Goal: Task Accomplishment & Management: Complete application form

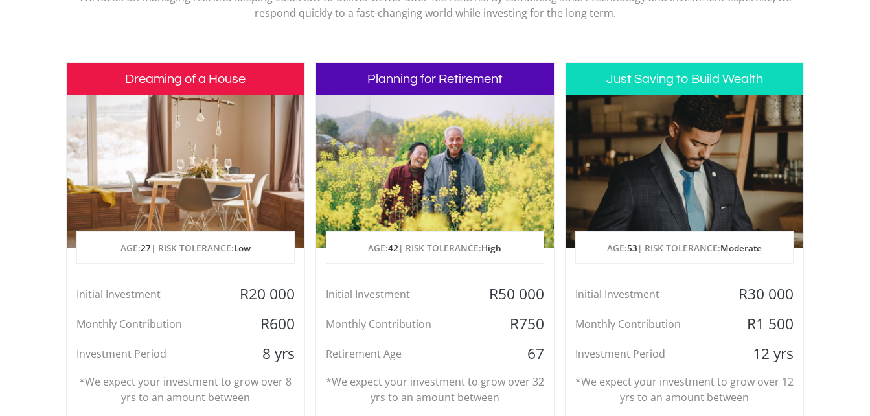
scroll to position [583, 0]
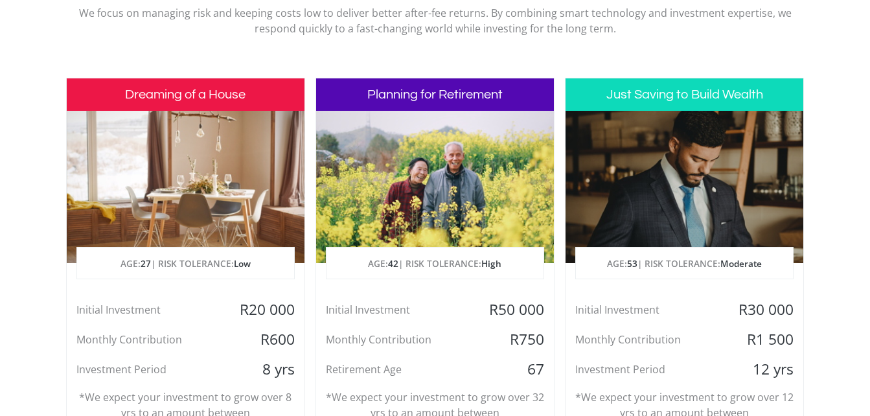
click at [654, 184] on div at bounding box center [684, 187] width 238 height 152
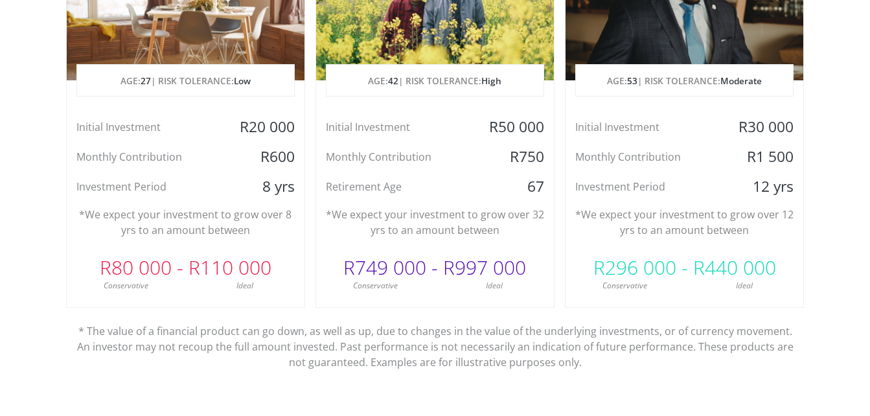
scroll to position [713, 0]
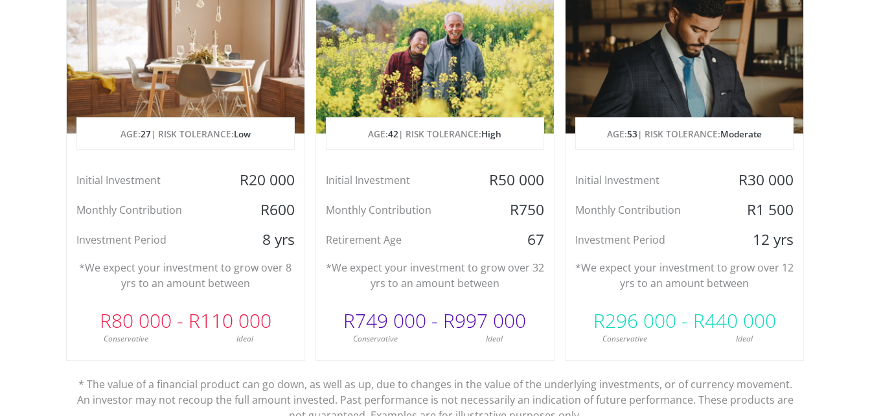
click at [668, 175] on div "Initial Investment" at bounding box center [644, 179] width 159 height 19
drag, startPoint x: 602, startPoint y: 109, endPoint x: 619, endPoint y: 109, distance: 16.9
click at [605, 108] on div at bounding box center [684, 57] width 238 height 152
click at [635, 109] on div at bounding box center [684, 57] width 238 height 152
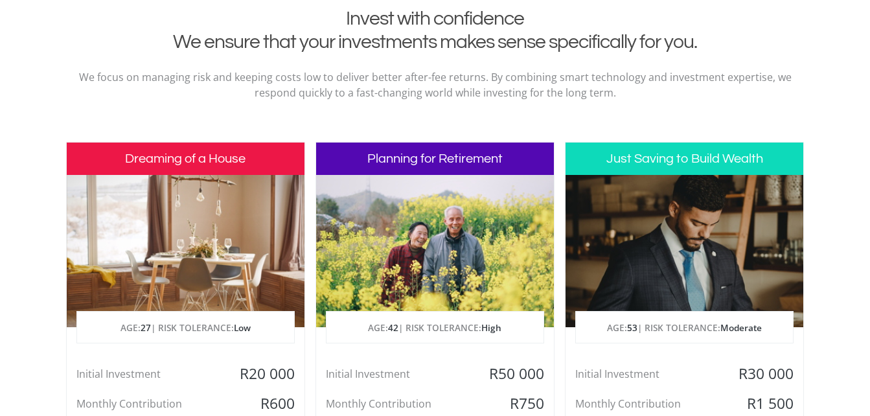
scroll to position [518, 0]
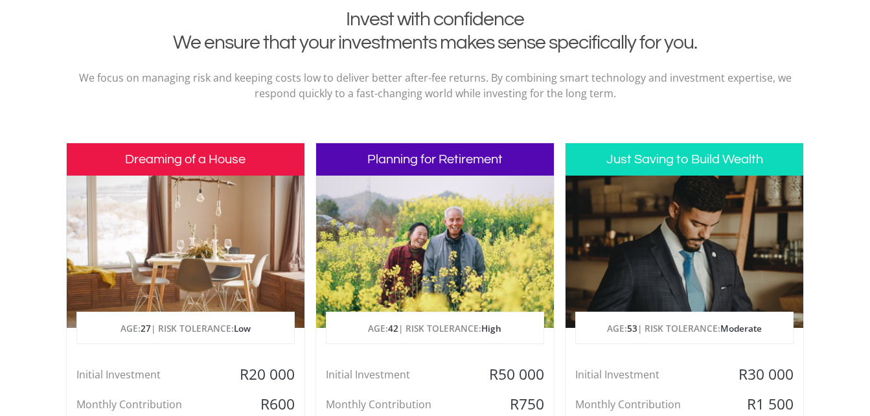
click at [640, 186] on div at bounding box center [684, 252] width 238 height 152
click at [654, 158] on h3 "Just Saving to Build Wealth" at bounding box center [684, 159] width 238 height 32
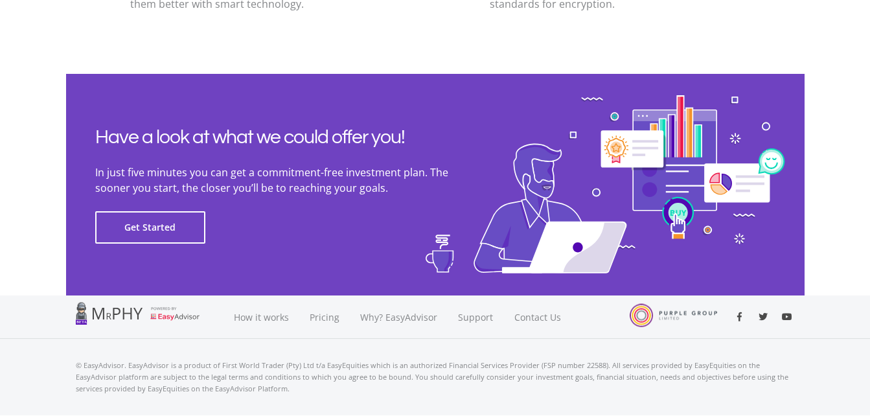
scroll to position [2980, 0]
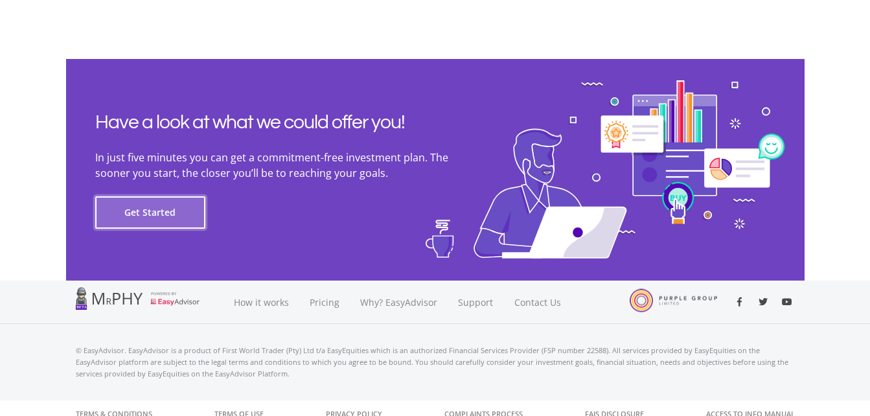
click at [153, 204] on button "Get Started" at bounding box center [150, 212] width 110 height 32
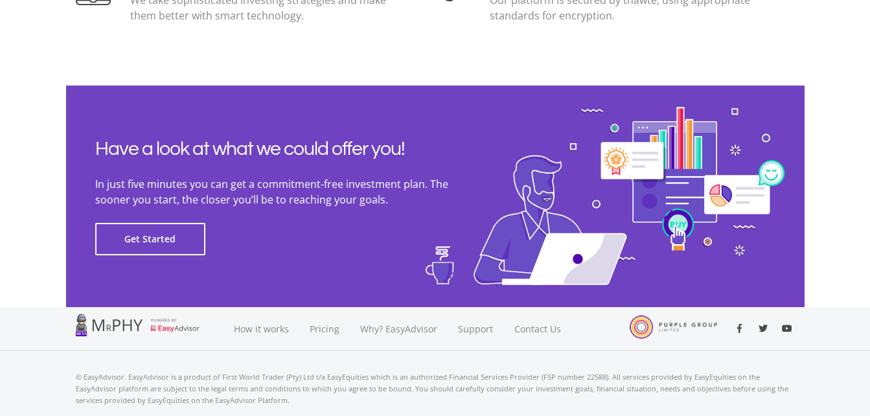
scroll to position [2991, 0]
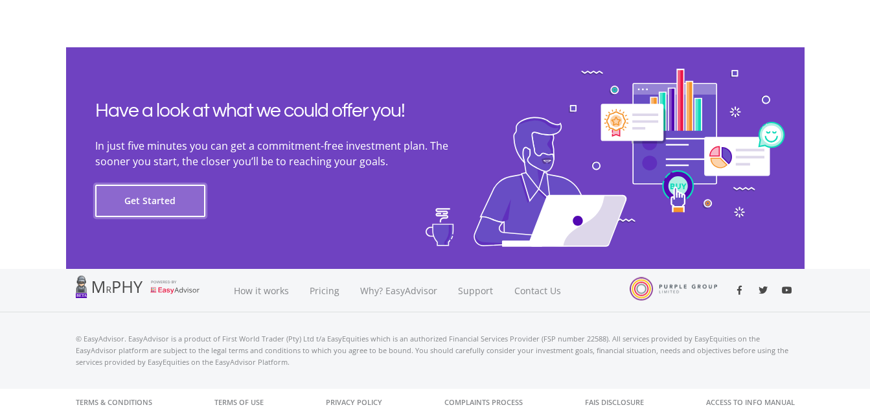
click at [163, 200] on button "Get Started" at bounding box center [150, 201] width 110 height 32
